Goal: Check status: Check status

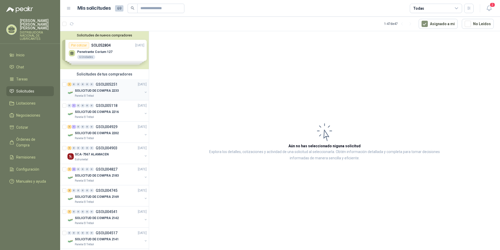
click at [108, 88] on div "SOLICITUD DE COMPRA 2233" at bounding box center [109, 90] width 68 height 6
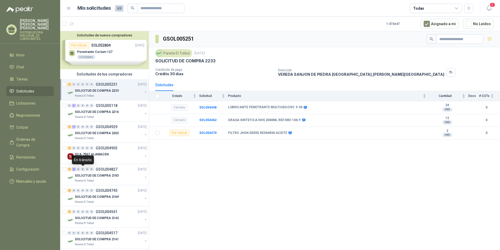
click at [86, 160] on div "En tránsito" at bounding box center [83, 159] width 22 height 9
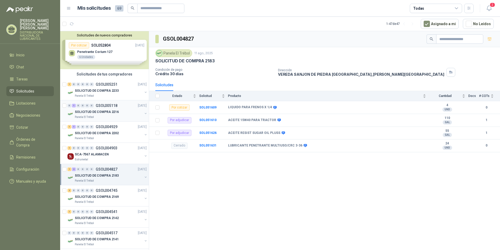
click at [95, 114] on div "SOLICITUD DE COMPRA 2216" at bounding box center [109, 112] width 68 height 6
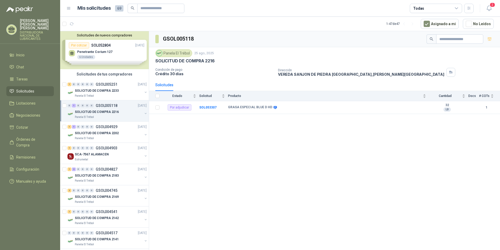
click at [46, 88] on li "Solicitudes" at bounding box center [29, 91] width 41 height 6
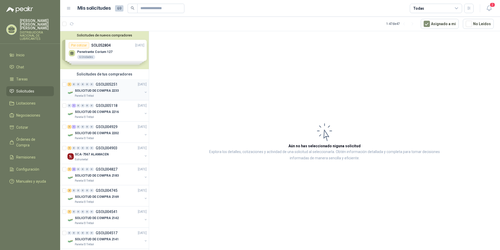
click at [86, 93] on div "SOLICITUD DE COMPRA 2233" at bounding box center [109, 90] width 68 height 6
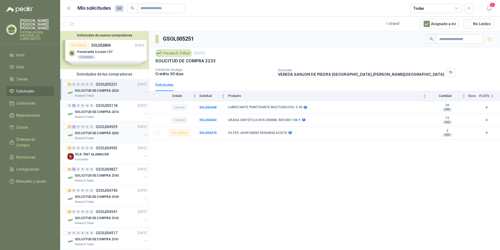
click at [104, 131] on p "SOLICITUD DE COMPRA 2202" at bounding box center [97, 133] width 44 height 5
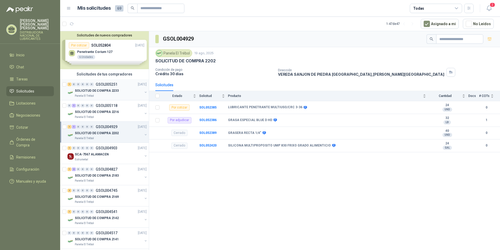
click at [105, 90] on p "SOLICITUD DE COMPRA 2233" at bounding box center [97, 90] width 44 height 5
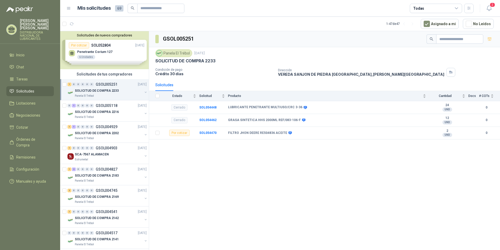
click at [39, 88] on li "Solicitudes" at bounding box center [29, 91] width 41 height 6
